Goal: Transaction & Acquisition: Register for event/course

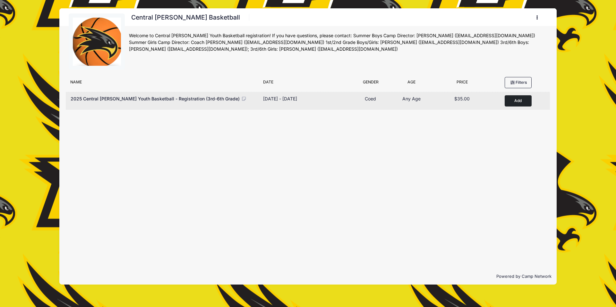
click at [513, 101] on button "Add to Cart" at bounding box center [517, 100] width 27 height 11
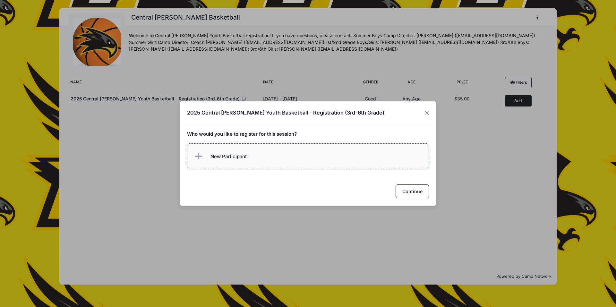
click at [242, 150] on span "New Participant" at bounding box center [219, 156] width 53 height 13
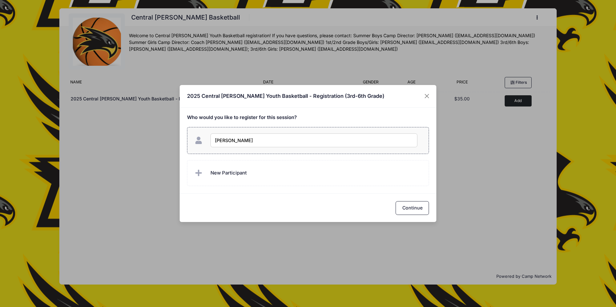
type input "[PERSON_NAME] [PERSON_NAME]"
checkbox input "true"
click at [244, 172] on span "New Participant" at bounding box center [228, 172] width 36 height 7
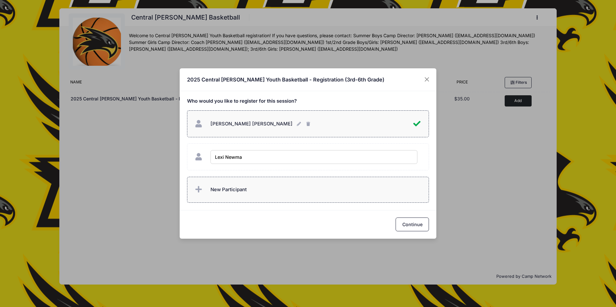
type input "[PERSON_NAME]"
checkbox input "true"
click at [408, 221] on button "Continue" at bounding box center [411, 224] width 33 height 14
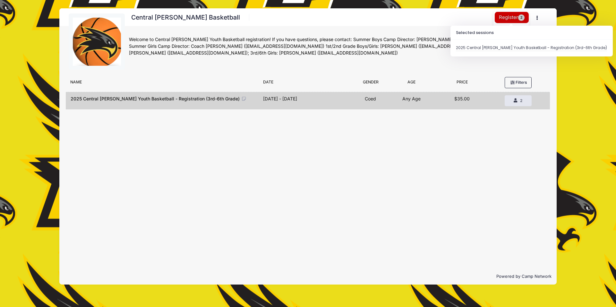
click at [512, 16] on button "Register 2" at bounding box center [512, 17] width 34 height 11
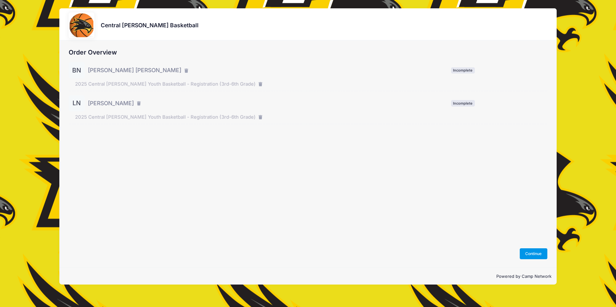
click at [525, 251] on button "Continue" at bounding box center [534, 253] width 28 height 11
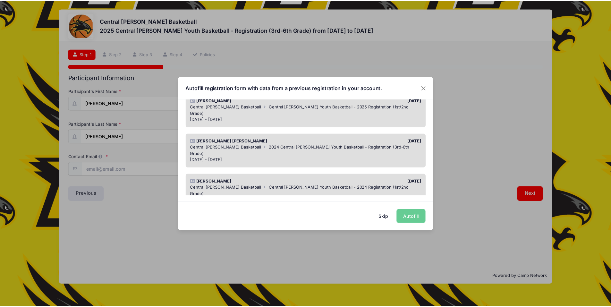
scroll to position [64, 0]
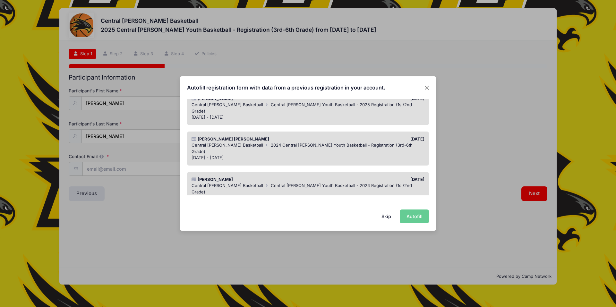
click at [360, 142] on span "2024 Central [PERSON_NAME] Youth Basketball - Registration (3rd-6th Grade)" at bounding box center [301, 148] width 221 height 12
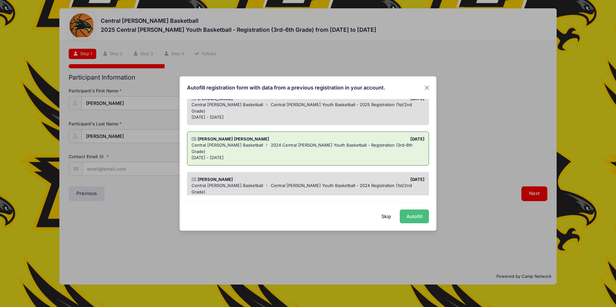
click at [413, 215] on button "Autofill" at bounding box center [414, 216] width 29 height 14
type input "[EMAIL_ADDRESS][DOMAIN_NAME]"
select select "4th"
select select "Male"
type input "39 7th Street"
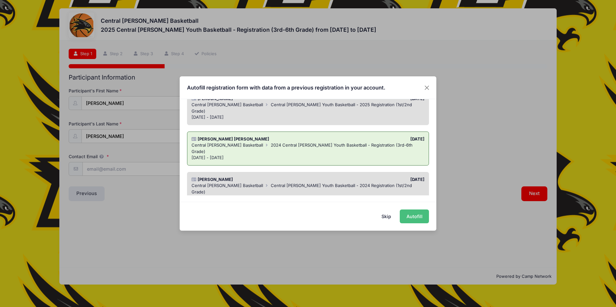
type input "West Point"
select select "IA"
type input "52656"
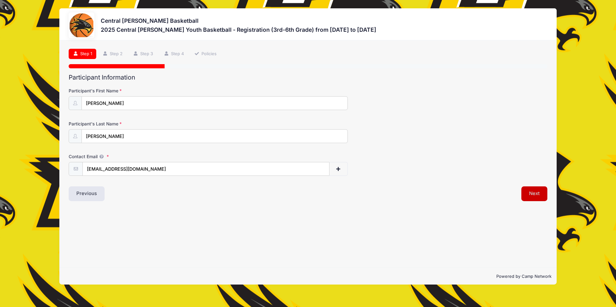
click at [538, 197] on button "Next" at bounding box center [534, 193] width 26 height 15
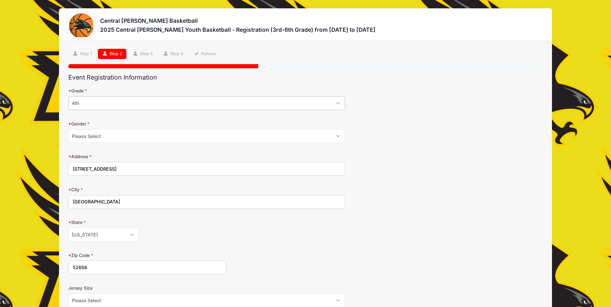
click at [189, 110] on select "Please Select 3rd 4th 5th 6th" at bounding box center [206, 103] width 277 height 14
select select "5th"
click at [68, 96] on select "Please Select 3rd 4th 5th 6th" at bounding box center [206, 103] width 277 height 14
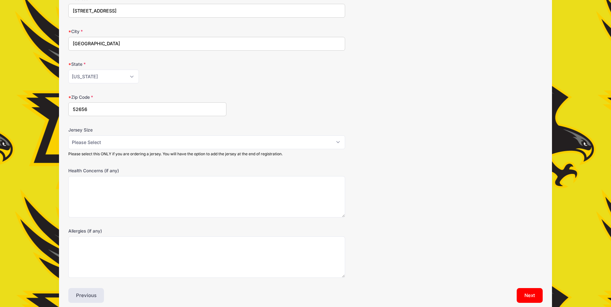
scroll to position [188, 0]
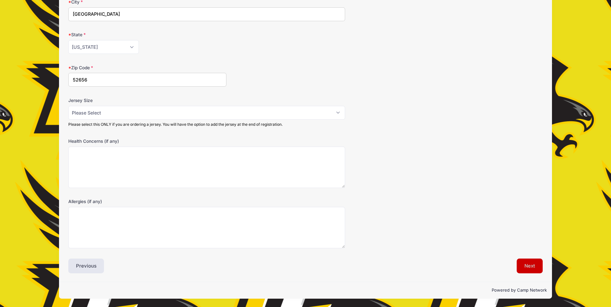
click at [520, 263] on button "Next" at bounding box center [530, 265] width 26 height 15
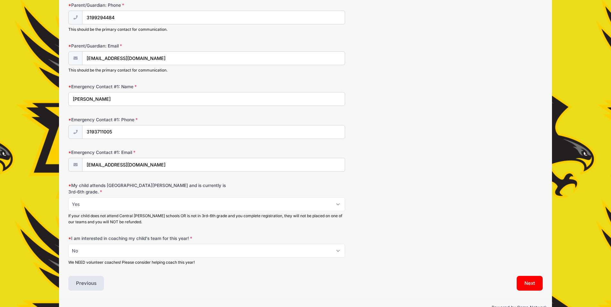
scroll to position [128, 0]
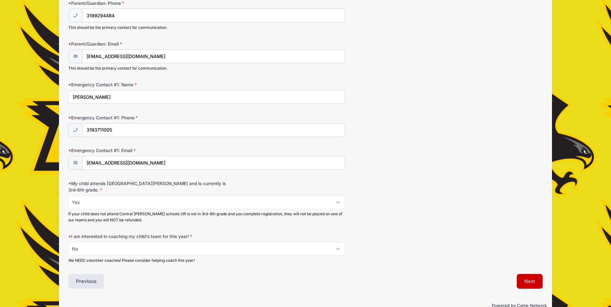
click at [525, 274] on button "Next" at bounding box center [530, 281] width 26 height 15
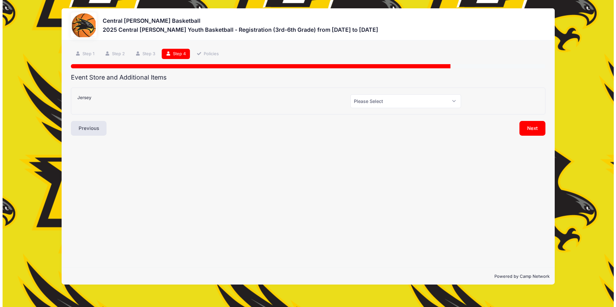
scroll to position [0, 0]
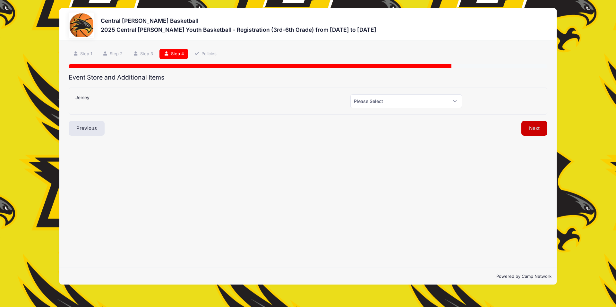
click at [526, 123] on button "Next" at bounding box center [534, 128] width 26 height 15
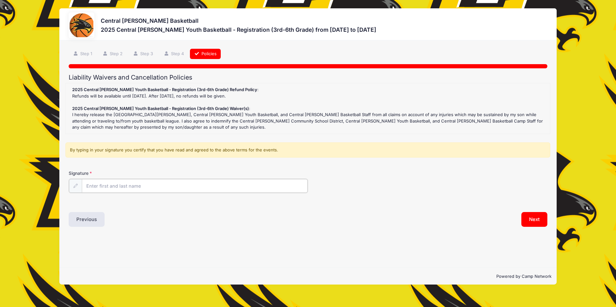
click at [241, 189] on input "Signature" at bounding box center [195, 186] width 226 height 14
type input "Nancy Newman"
click at [530, 216] on button "Next" at bounding box center [534, 218] width 26 height 15
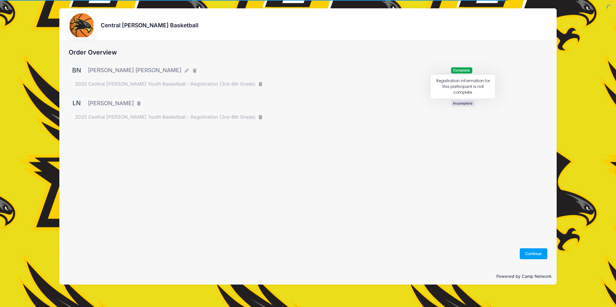
click at [458, 107] on div "LN Lexi Newman Incomplete" at bounding box center [308, 103] width 478 height 16
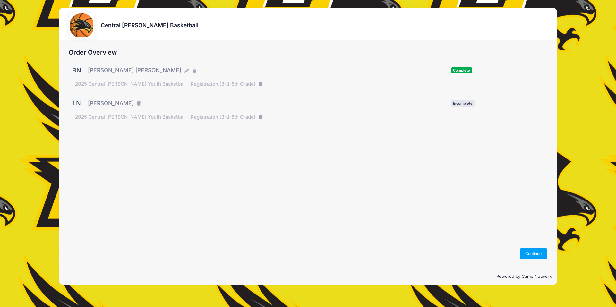
click at [168, 110] on div "LN Lexi Newman Incomplete" at bounding box center [308, 103] width 478 height 16
click at [80, 105] on div "LN" at bounding box center [77, 103] width 16 height 16
drag, startPoint x: 95, startPoint y: 104, endPoint x: 108, endPoint y: 124, distance: 23.6
click at [95, 105] on span "Lexi Newman" at bounding box center [111, 103] width 46 height 8
drag, startPoint x: 108, startPoint y: 125, endPoint x: 156, endPoint y: 123, distance: 47.8
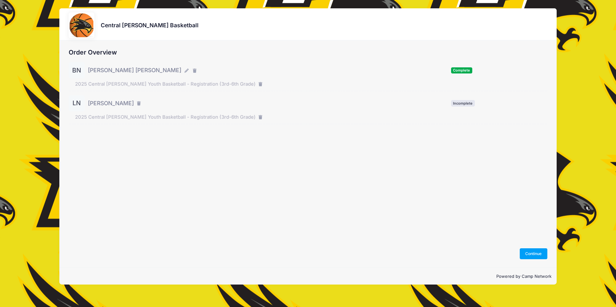
click at [111, 124] on div "Order Overview BN Beckett Newman Complete LN" at bounding box center [308, 91] width 478 height 84
drag, startPoint x: 457, startPoint y: 108, endPoint x: 460, endPoint y: 112, distance: 4.6
click at [457, 108] on div "LN Lexi Newman Incomplete" at bounding box center [308, 103] width 478 height 16
click at [536, 249] on button "Continue" at bounding box center [534, 253] width 28 height 11
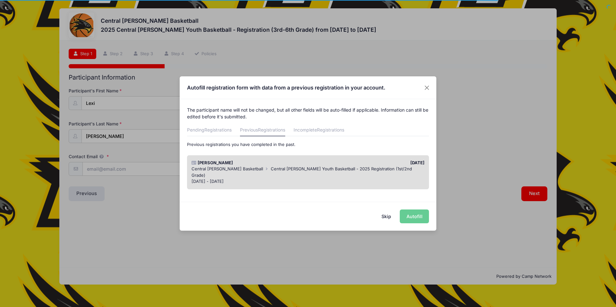
click at [295, 170] on span "Central [PERSON_NAME] Youth Basketball - 2025 Registration (1st/2nd Grade)" at bounding box center [301, 172] width 220 height 12
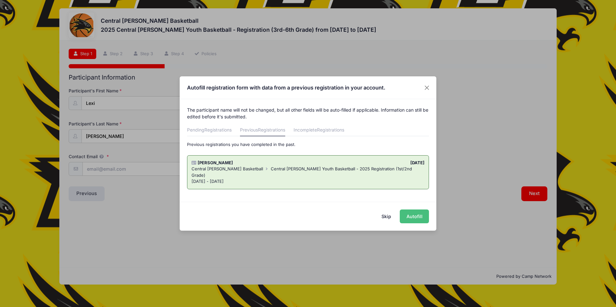
click at [411, 216] on button "Autofill" at bounding box center [414, 216] width 29 height 14
type input "nancyjnewman@gmail.com"
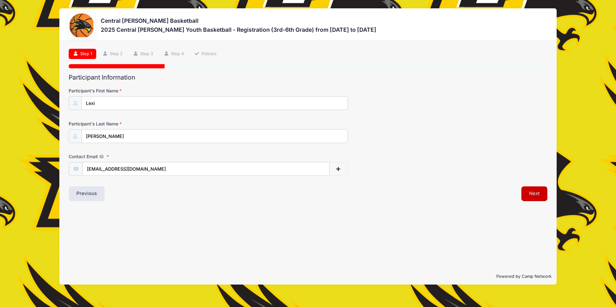
click at [532, 195] on button "Next" at bounding box center [534, 193] width 26 height 15
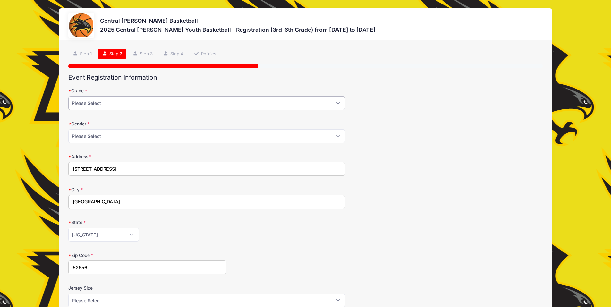
click at [183, 98] on select "Please Select 3rd 4th 5th 6th" at bounding box center [206, 103] width 277 height 14
select select "3rd"
click at [68, 96] on select "Please Select 3rd 4th 5th 6th" at bounding box center [206, 103] width 277 height 14
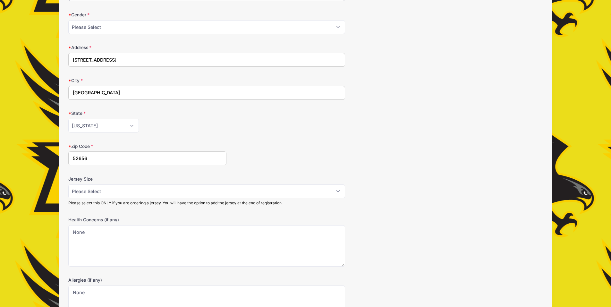
scroll to position [128, 0]
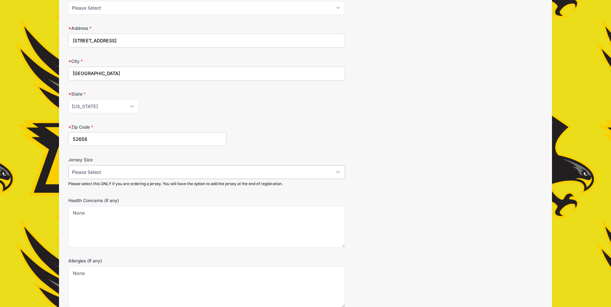
click at [195, 175] on select "Please Select YS YM YL AS AM AL AXL" at bounding box center [206, 172] width 277 height 14
select select "YS"
click at [68, 165] on select "Please Select YS YM YL AS AM AL AXL" at bounding box center [206, 172] width 277 height 14
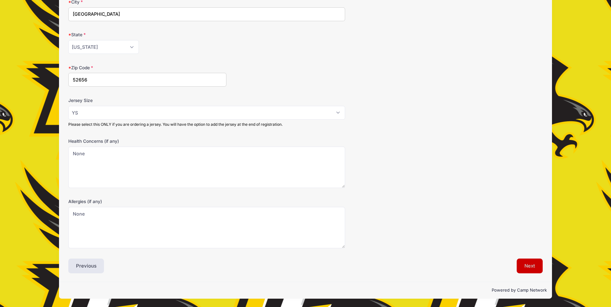
click at [525, 263] on button "Next" at bounding box center [530, 265] width 26 height 15
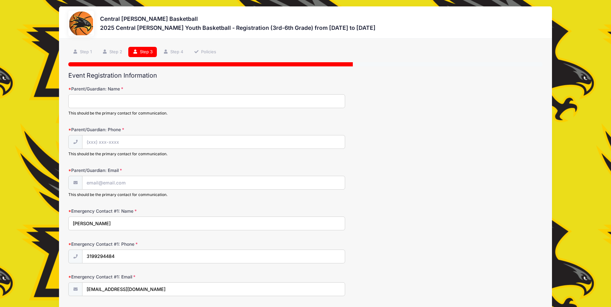
scroll to position [0, 0]
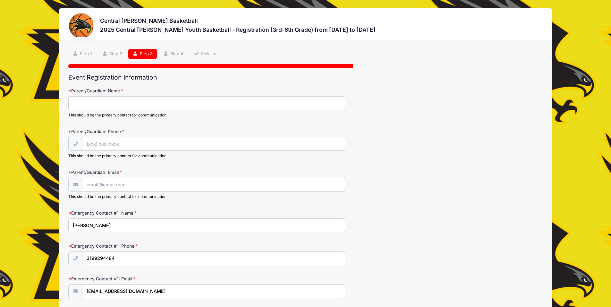
click at [302, 106] on input "Parent/Guardian: Name" at bounding box center [206, 103] width 277 height 14
type input "Nancy Newman"
type input "(319) 929-4484"
type input "nancyjnewman@gmail.com"
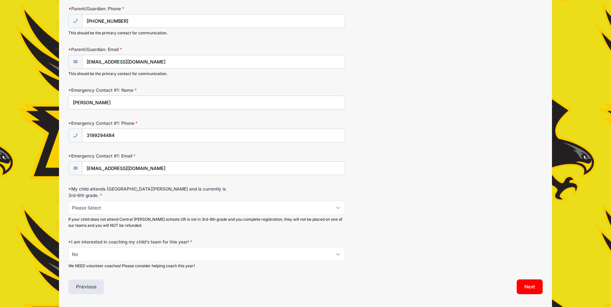
scroll to position [112, 0]
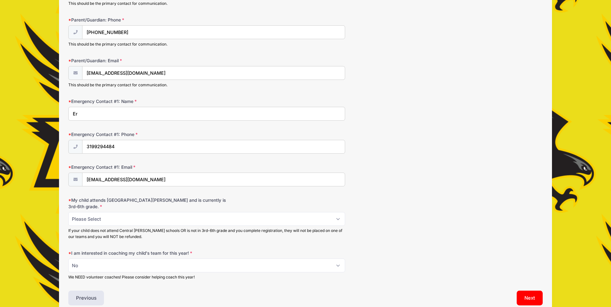
type input "Eric Newman"
type input "(319) 371-1005"
type input "ericalannewman@gmail.com"
select select "Yes"
click at [533, 296] on button "Next" at bounding box center [530, 298] width 26 height 15
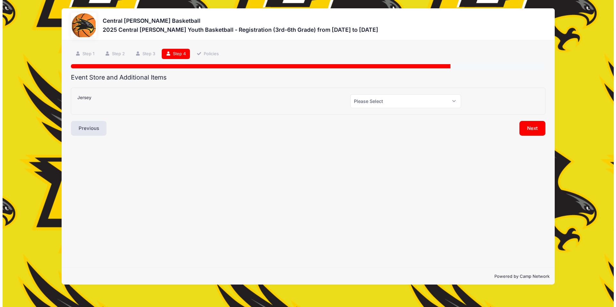
scroll to position [0, 0]
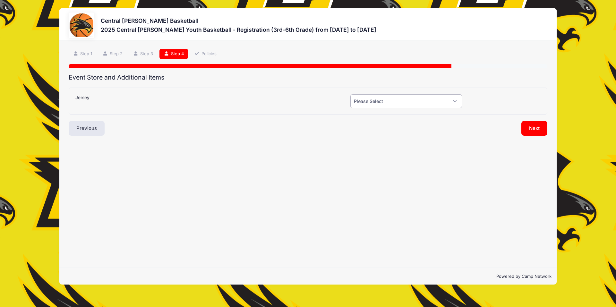
click at [424, 102] on select "Please Select Yes (+$20.00) No" at bounding box center [406, 101] width 112 height 14
select select "1"
click at [350, 94] on select "Please Select Yes (+$20.00) No" at bounding box center [406, 101] width 112 height 14
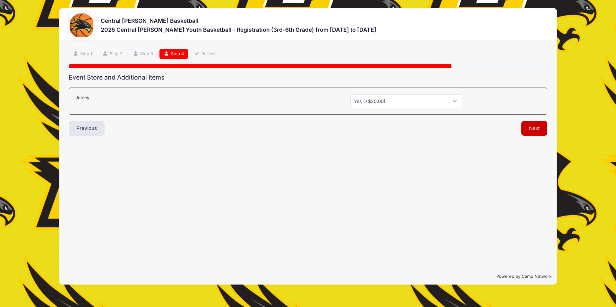
click at [529, 124] on button "Next" at bounding box center [534, 128] width 26 height 15
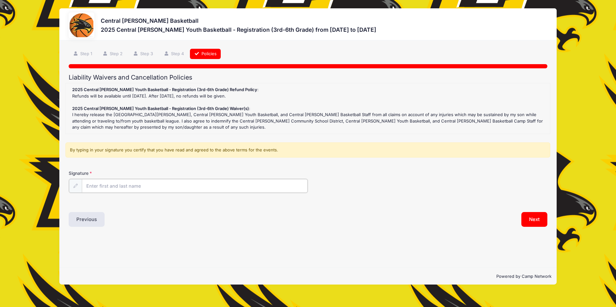
click at [223, 190] on input "Signature" at bounding box center [195, 186] width 226 height 14
type input "Nancy Newman"
click at [532, 220] on button "Next" at bounding box center [534, 218] width 26 height 15
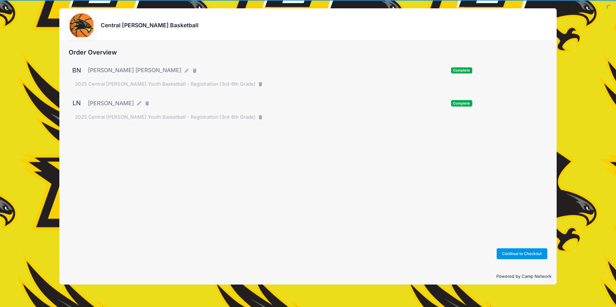
click at [507, 256] on button "Continue to Checkout" at bounding box center [521, 253] width 51 height 11
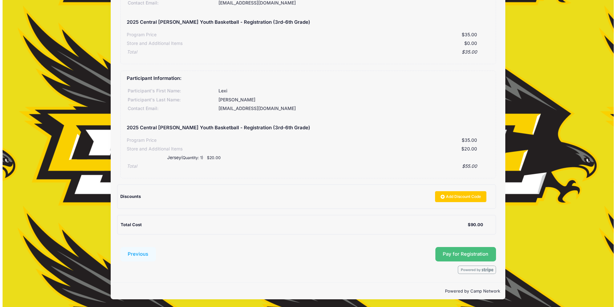
scroll to position [97, 0]
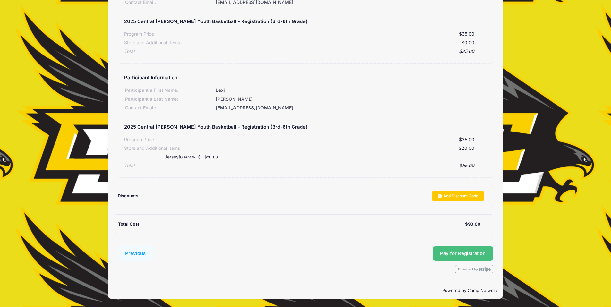
click at [470, 249] on button "Pay for Registration" at bounding box center [463, 253] width 61 height 15
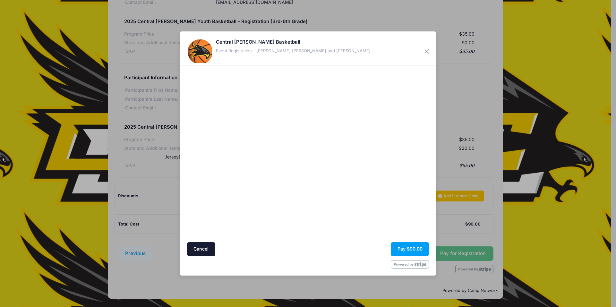
click at [394, 209] on div at bounding box center [370, 154] width 118 height 170
click at [414, 248] on button "Pay $90.00" at bounding box center [410, 249] width 38 height 14
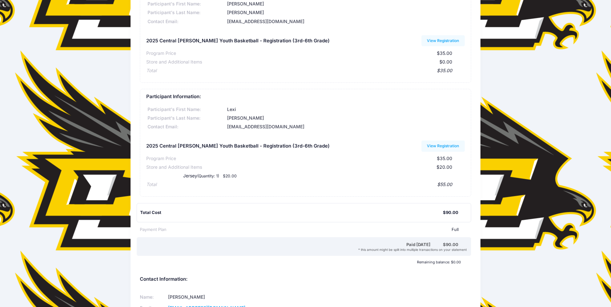
scroll to position [116, 0]
